Goal: Task Accomplishment & Management: Manage account settings

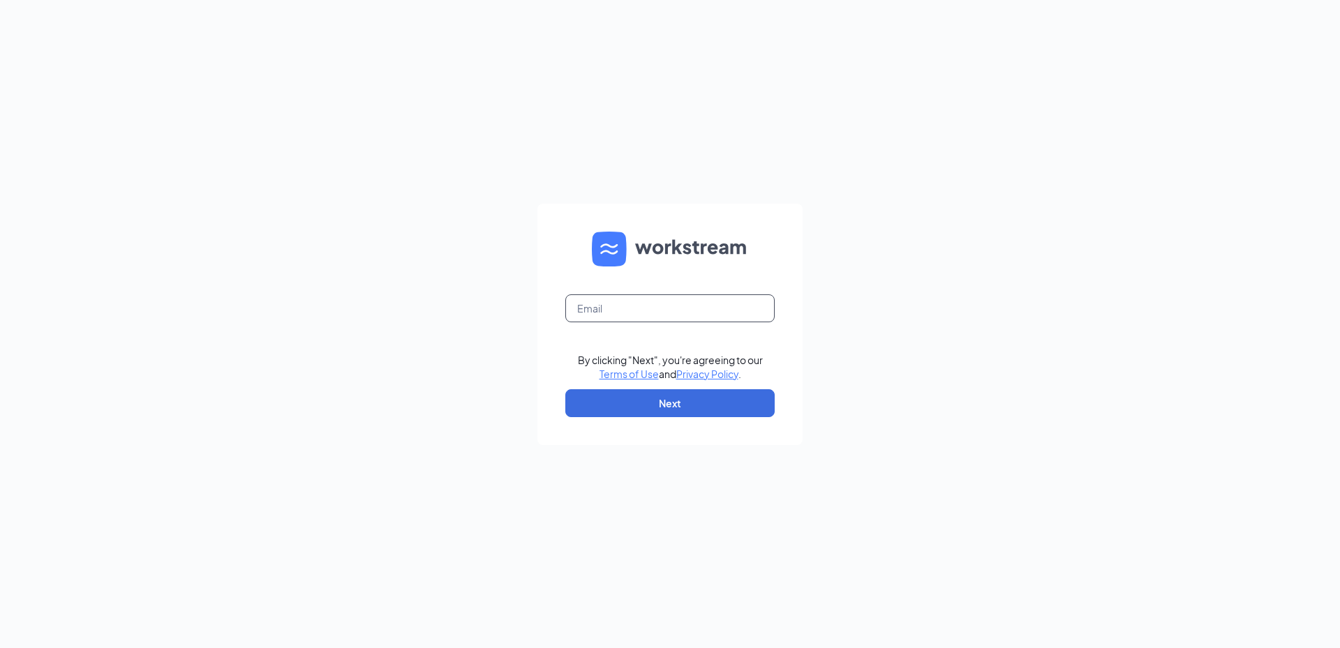
click at [680, 312] on input "text" at bounding box center [669, 309] width 209 height 28
type input "[PERSON_NAME][EMAIL_ADDRESS][DOMAIN_NAME]"
click at [680, 417] on button "Next" at bounding box center [669, 403] width 209 height 28
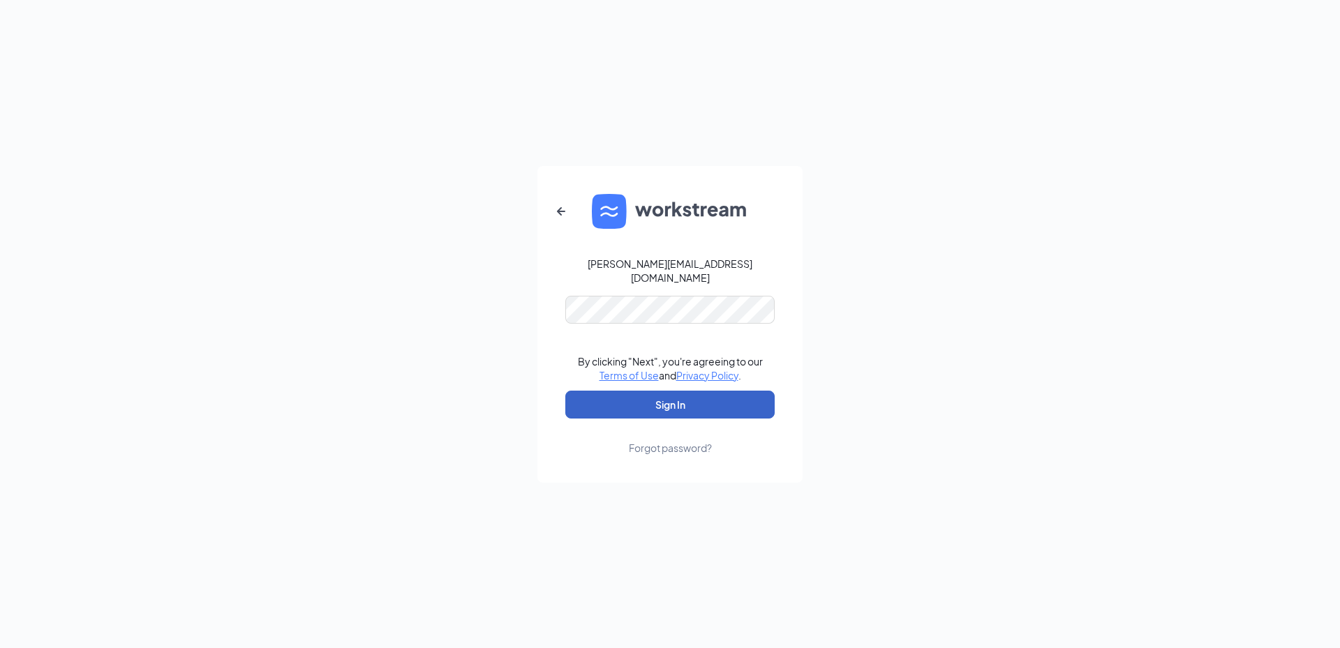
click at [671, 391] on button "Sign In" at bounding box center [669, 405] width 209 height 28
